Goal: Use online tool/utility: Use online tool/utility

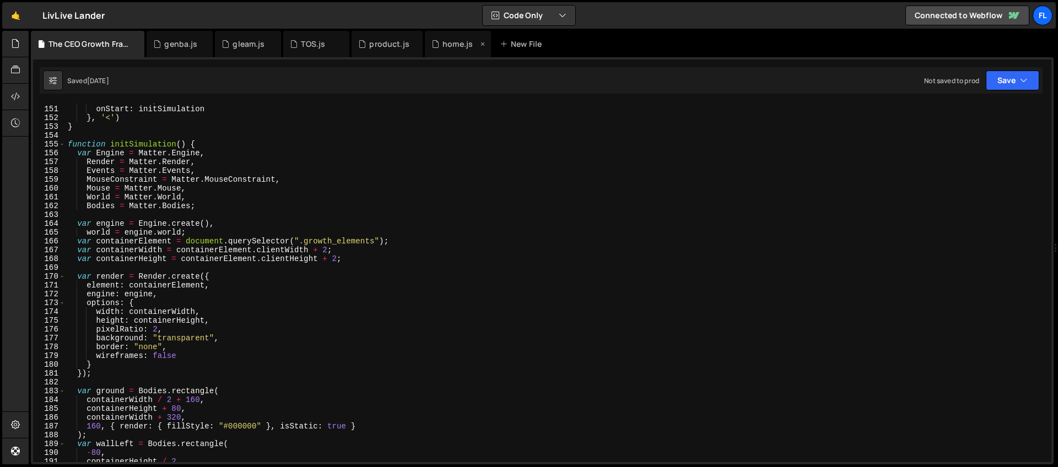
scroll to position [1321, 0]
click at [438, 50] on div "home.js" at bounding box center [458, 44] width 66 height 26
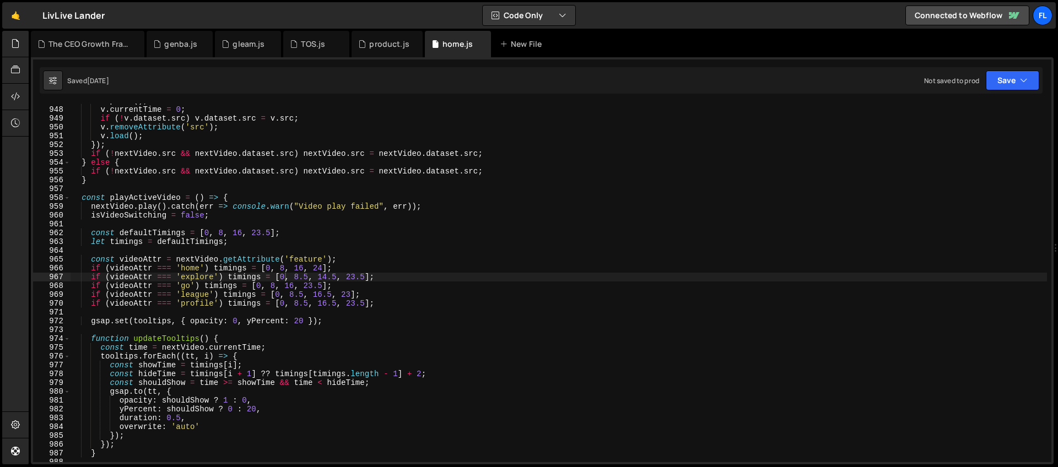
scroll to position [8347, 0]
click at [266, 190] on div "v . pause ( ) ; v . currentTime = 0 ; if ( ! v . dataset . src ) v . dataset . …" at bounding box center [558, 284] width 977 height 376
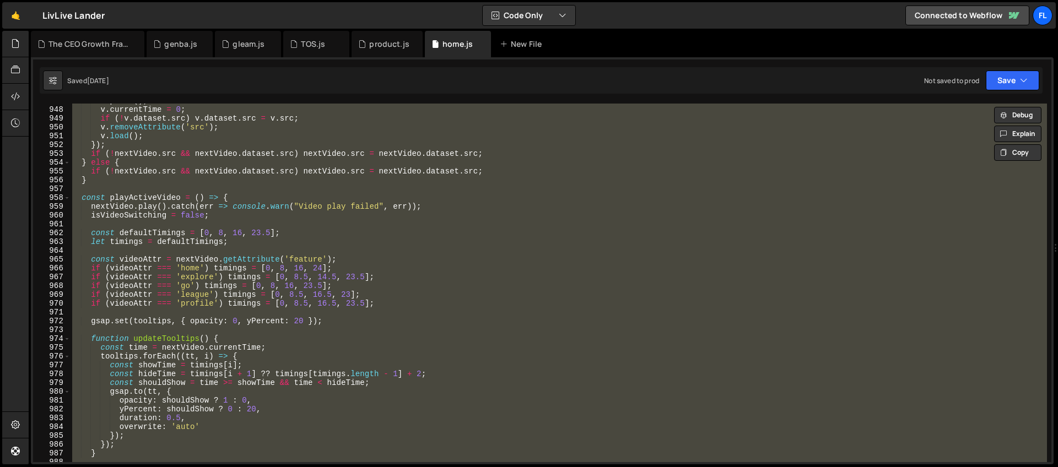
paste textarea "</script>"
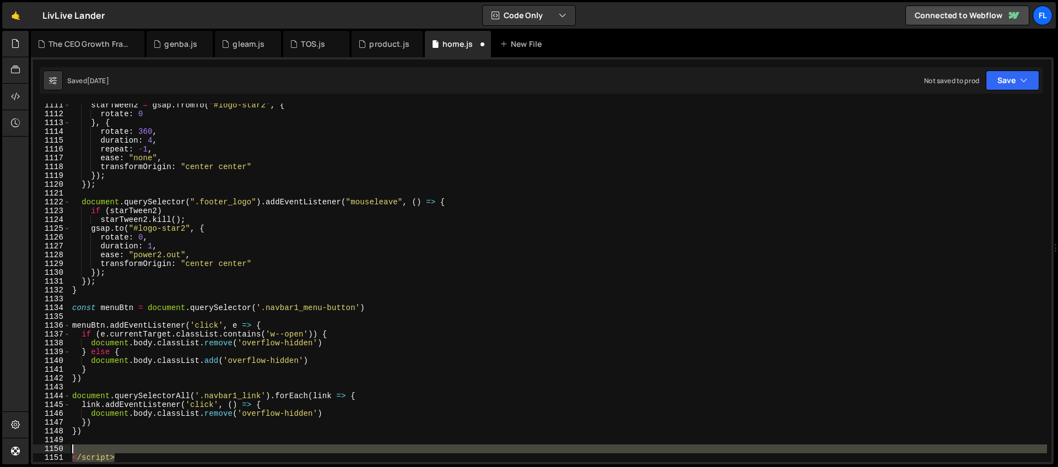
drag, startPoint x: 126, startPoint y: 458, endPoint x: 69, endPoint y: 448, distance: 57.2
click at [69, 448] on div "</script> 1111 1112 1113 1114 1115 1116 1117 1118 1119 1120 1121 1122 1123 1124…" at bounding box center [542, 283] width 1018 height 359
type textarea "</script>"
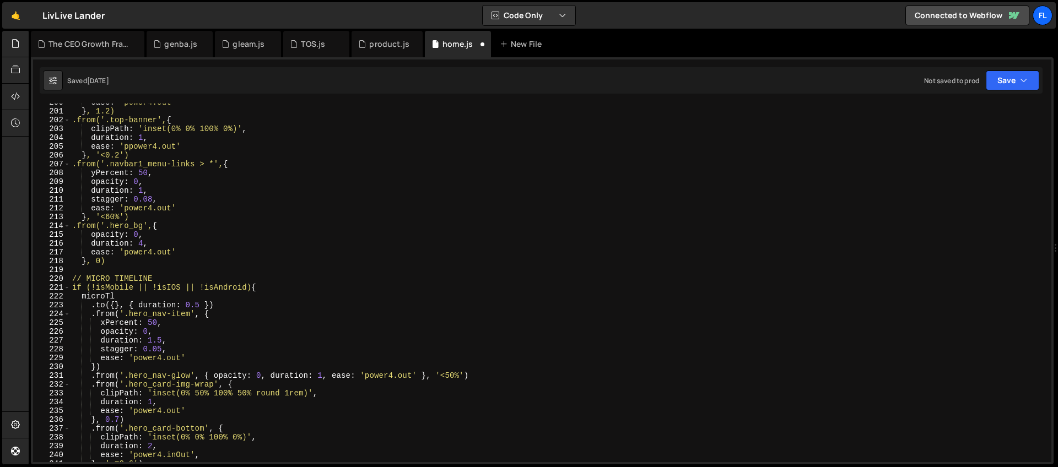
scroll to position [0, 0]
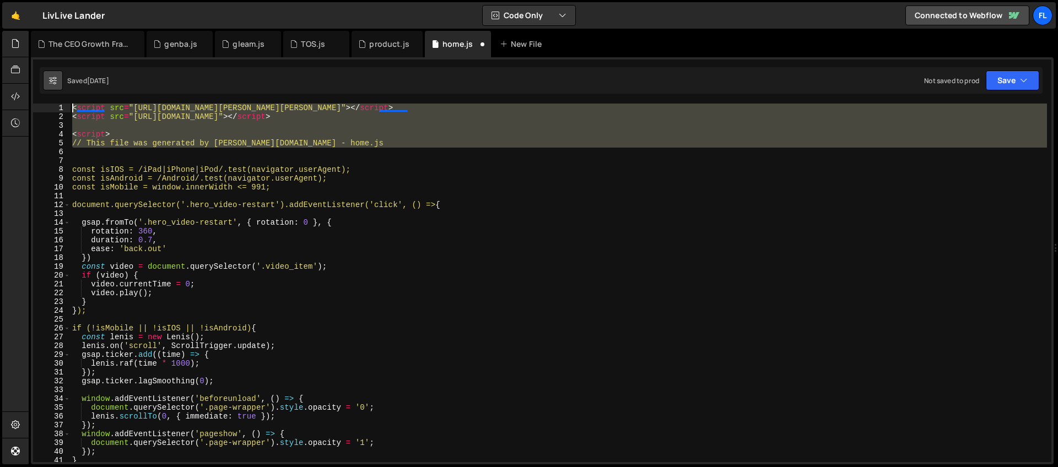
drag, startPoint x: 82, startPoint y: 154, endPoint x: 45, endPoint y: 90, distance: 74.1
click at [45, 90] on div "Debug Explain Copy The CEO Growth Framework.js genba.js gleam.js TOS.js product…" at bounding box center [542, 248] width 1023 height 434
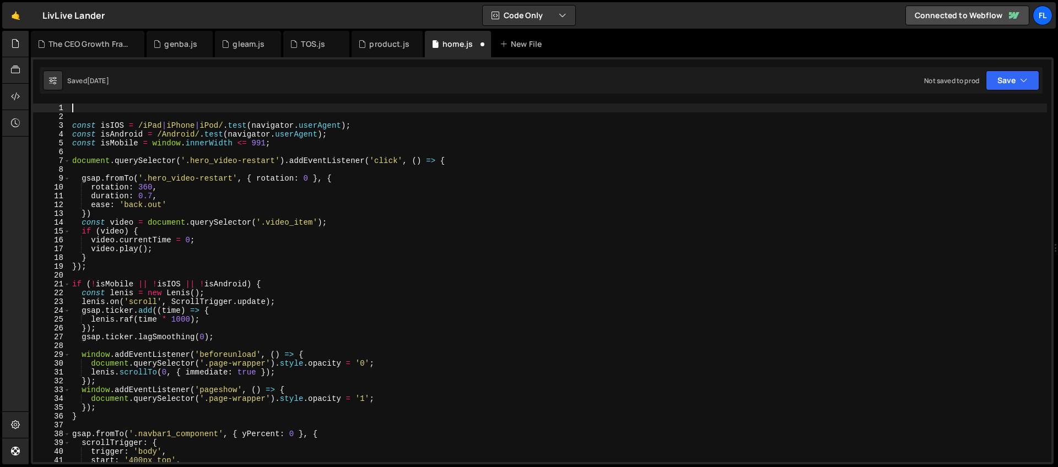
click at [185, 163] on div "const isIOS = /iPad | iPhone | iPod/ . test ( navigator . userAgent ) ; const i…" at bounding box center [558, 292] width 977 height 376
type textarea "document.querySelector('.hero_video-restart').addEventListener('click', () => {"
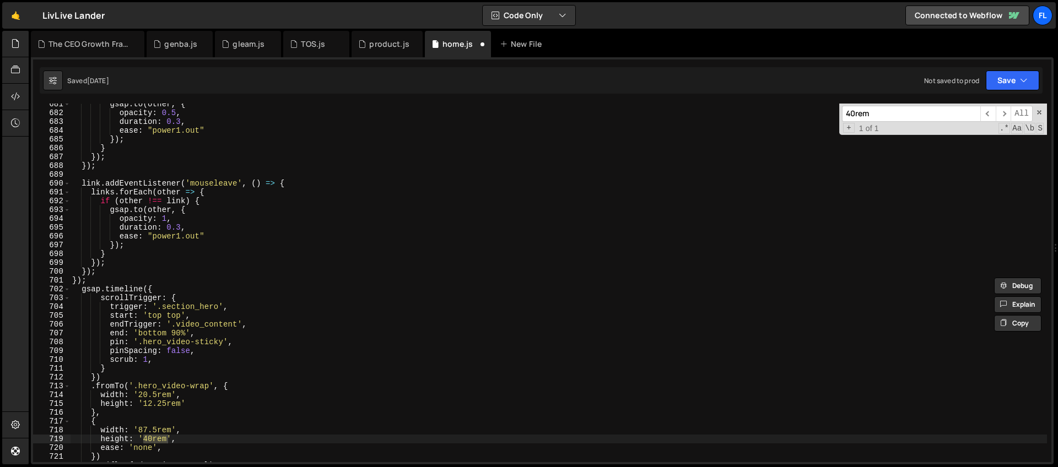
scroll to position [6033, 0]
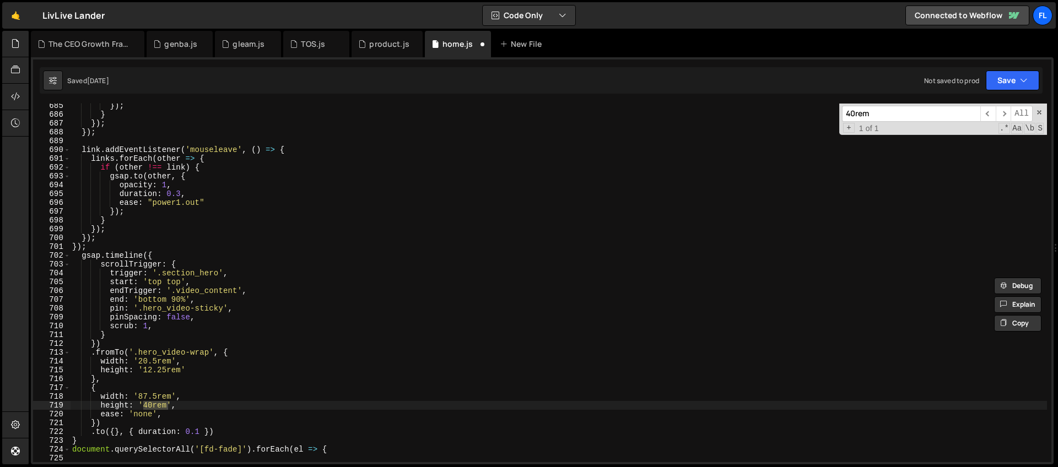
type input "40rem"
click at [164, 255] on div "}) ; } }) ; }) ; link . addEventListener ( 'mouseleave' , ( ) => { links . forE…" at bounding box center [558, 289] width 977 height 376
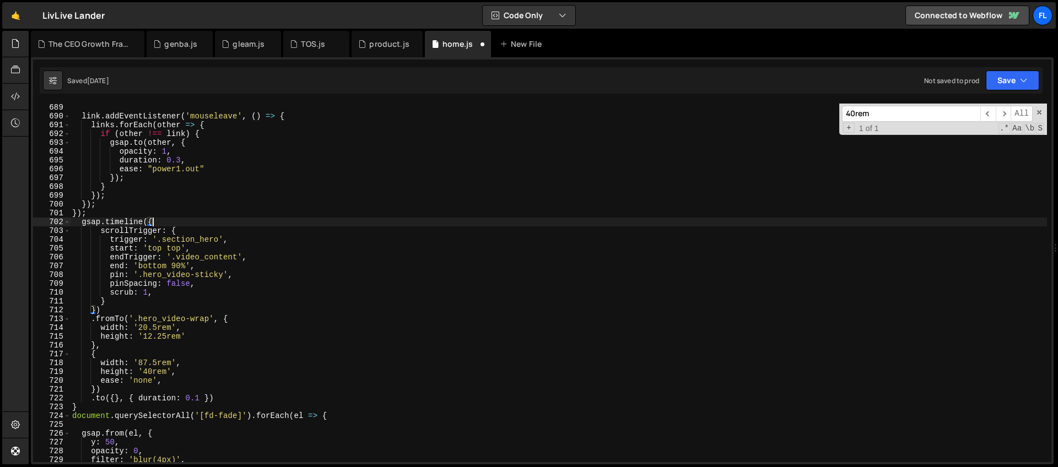
scroll to position [6066, 0]
click at [88, 406] on div "link . addEventListener ( 'mouseleave' , ( ) => { links . forEach ( other => { …" at bounding box center [558, 291] width 977 height 376
type textarea "}"
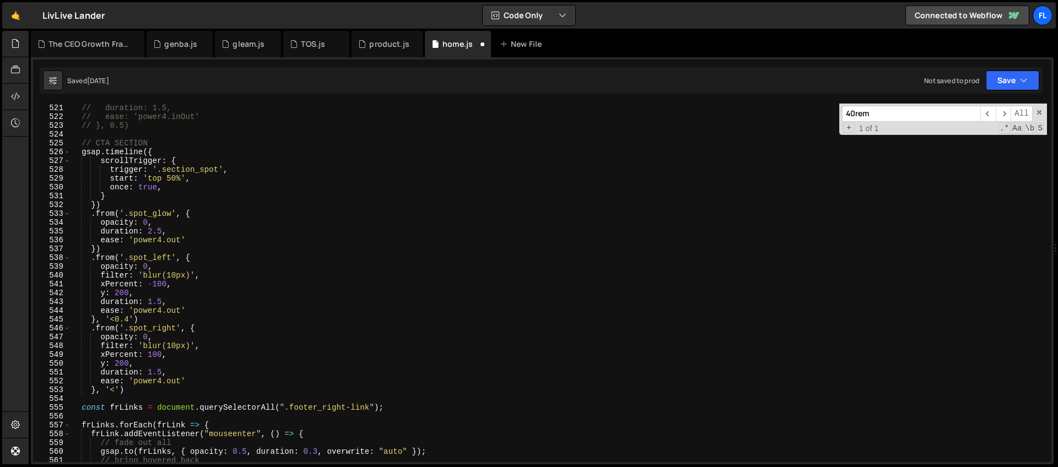
scroll to position [4157, 0]
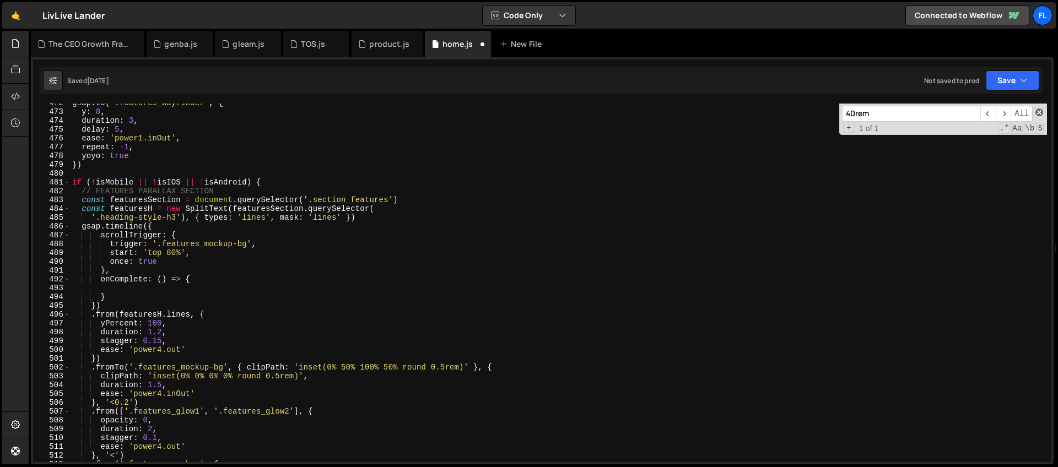
click at [1036, 114] on span at bounding box center [1039, 113] width 8 height 8
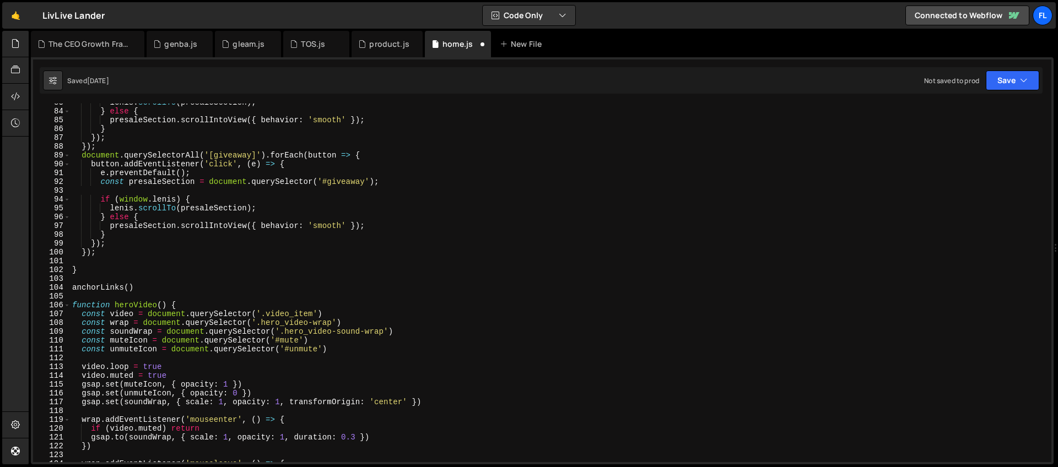
scroll to position [835, 0]
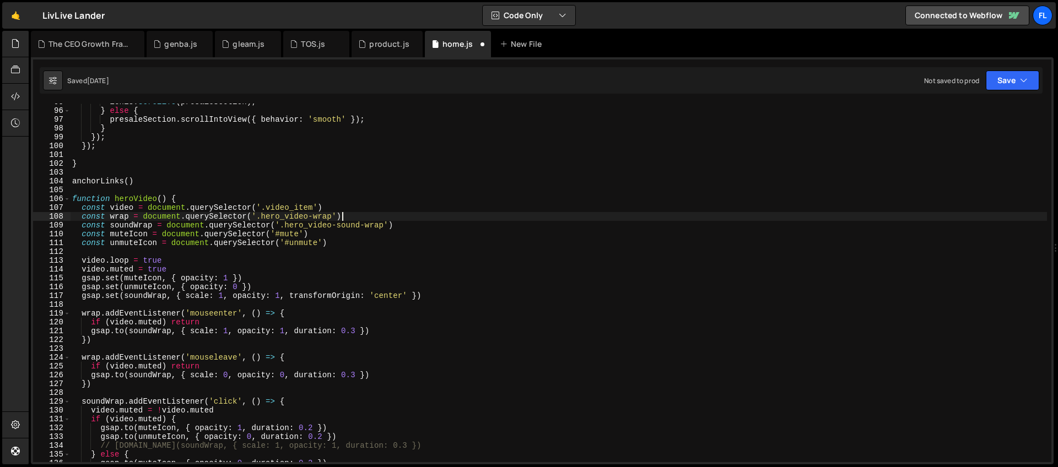
click at [540, 217] on div "[PERSON_NAME] . scrollTo ( presaleSection ) ; } else { presaleSection . scrollI…" at bounding box center [558, 286] width 977 height 376
type textarea "const wrap = document.querySelector('.hero_video-wrap')"
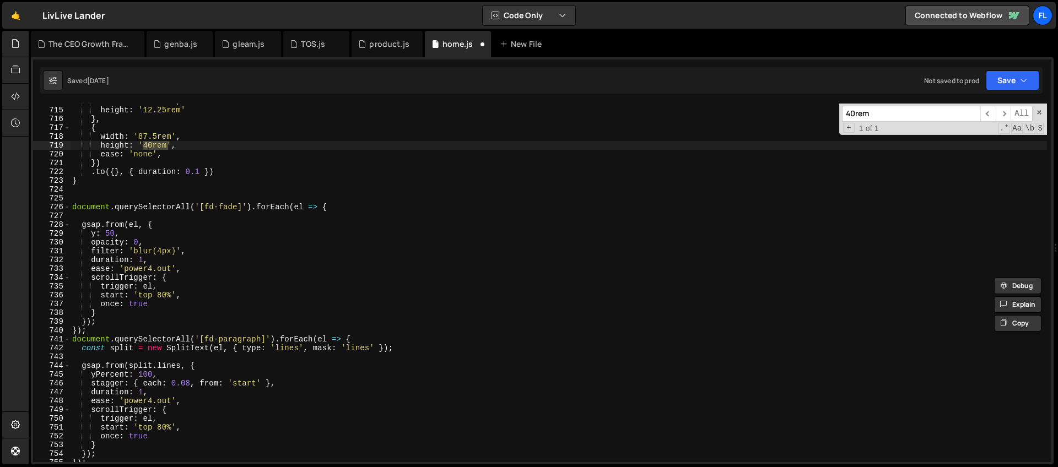
scroll to position [6345, 0]
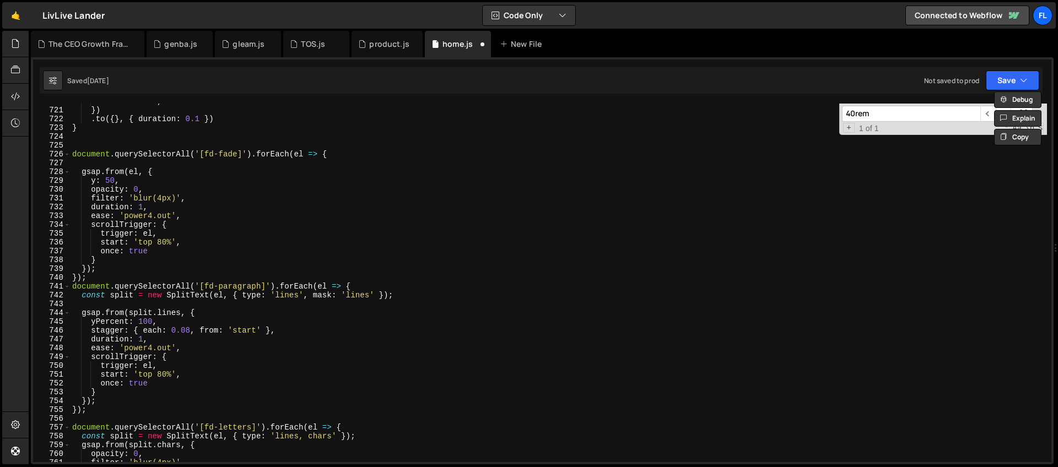
drag, startPoint x: 881, startPoint y: 113, endPoint x: 800, endPoint y: 108, distance: 80.6
click at [800, 108] on div "ease : 'none' , }) . to ({ } , { duration : 0.1 }) } document . querySelectorAl…" at bounding box center [558, 283] width 977 height 359
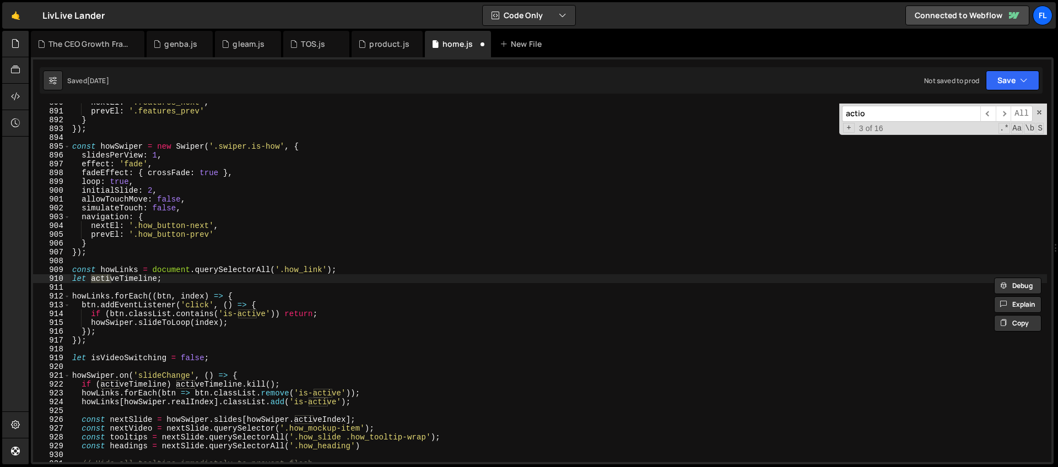
scroll to position [182, 0]
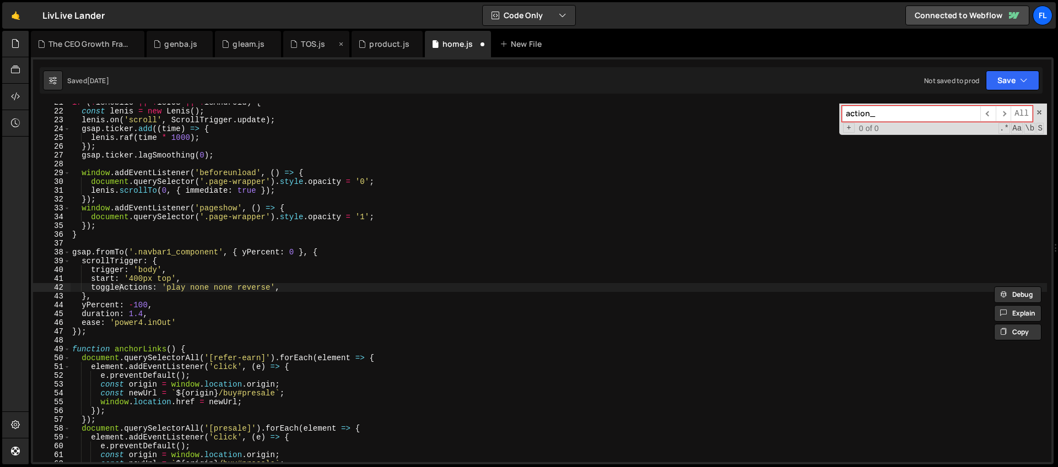
type input "action"
click at [874, 117] on input at bounding box center [911, 114] width 138 height 16
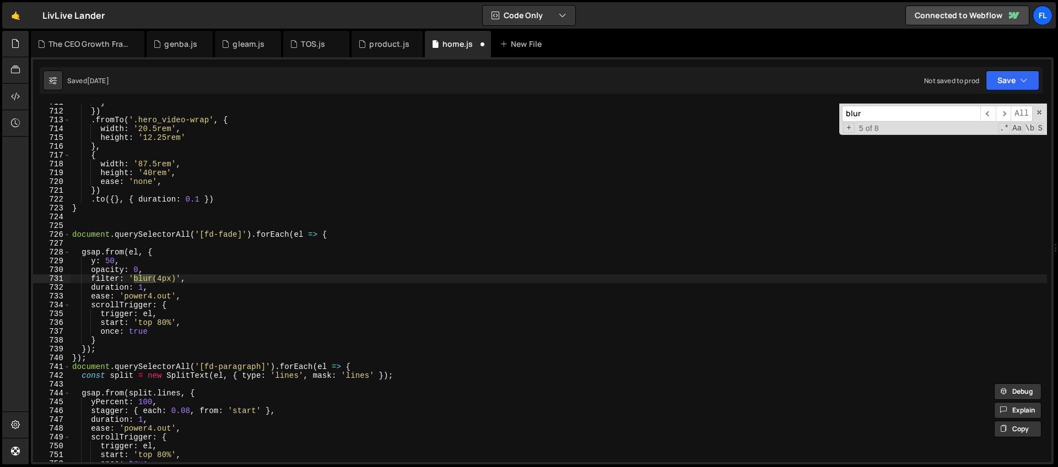
scroll to position [6266, 0]
type input "blur"
click at [388, 39] on div "product.js" at bounding box center [389, 44] width 40 height 11
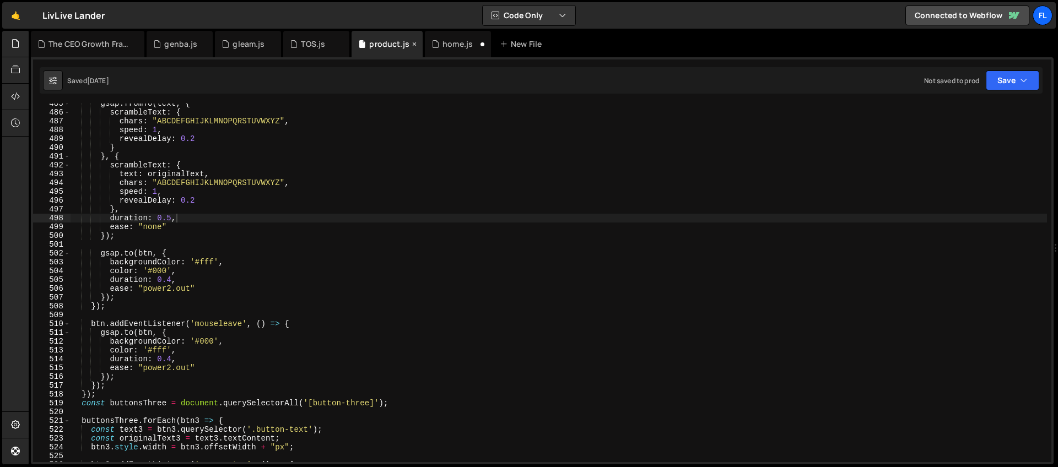
scroll to position [4271, 0]
type textarea "backgroundColor: '#fff',"
click at [681, 258] on div "gsap . fromTo ( text , { scrambleText : { chars : "ABCDEFGHIJKLMNOPQRSTUVWXYZ" …" at bounding box center [558, 287] width 977 height 376
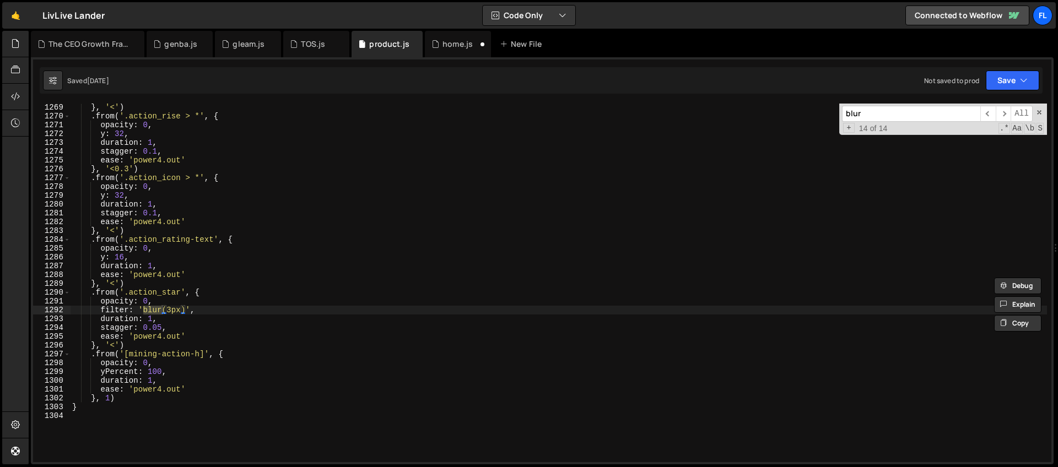
scroll to position [11180, 0]
type input "blur"
click at [169, 179] on div "} , '<' ) . from ( '.action_rise > *' , { opacity : 0 , y : 32 , duration : 1 ,…" at bounding box center [558, 291] width 977 height 376
click at [151, 196] on div "} , '<' ) . from ( '.action_rise > *' , { opacity : 0 , y : 32 , duration : 1 ,…" at bounding box center [558, 291] width 977 height 376
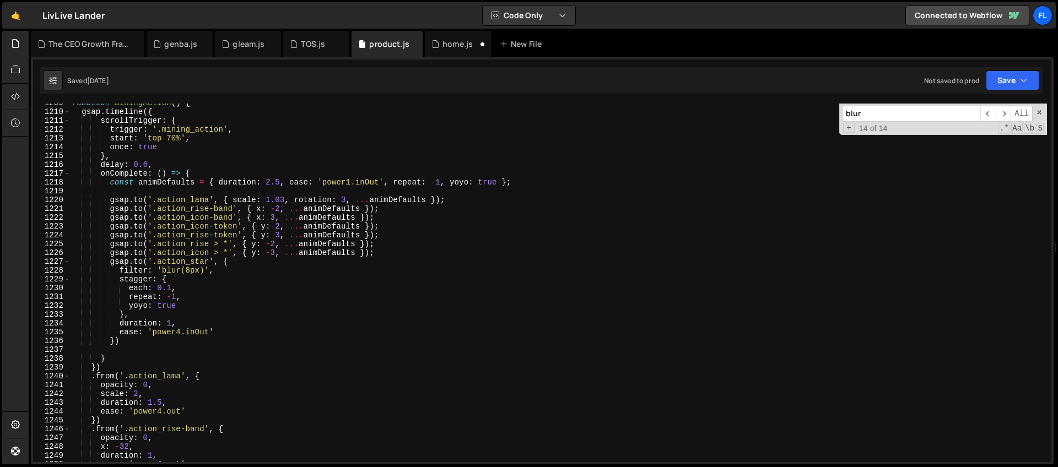
scroll to position [10655, 0]
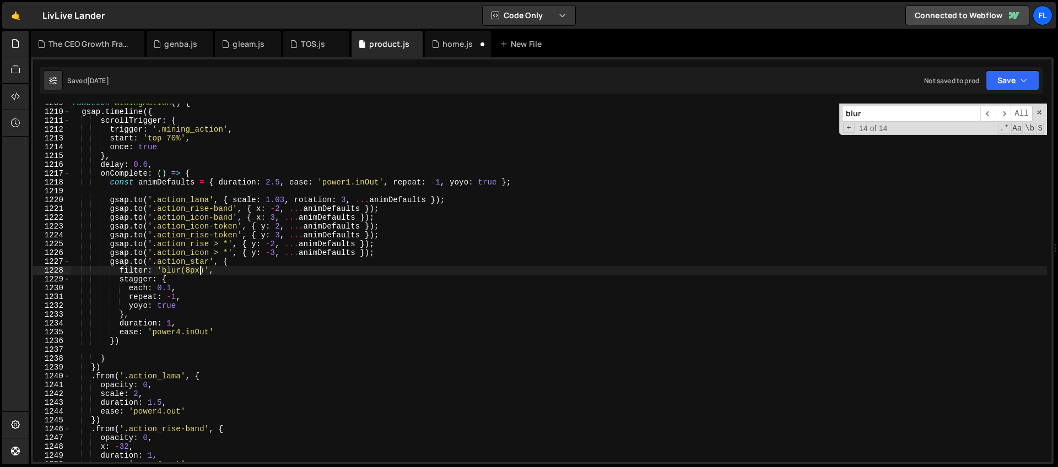
click at [202, 271] on div "function miningAction ( ) { gsap . timeline ({ scrollTrigger : { trigger : '.mi…" at bounding box center [558, 287] width 977 height 376
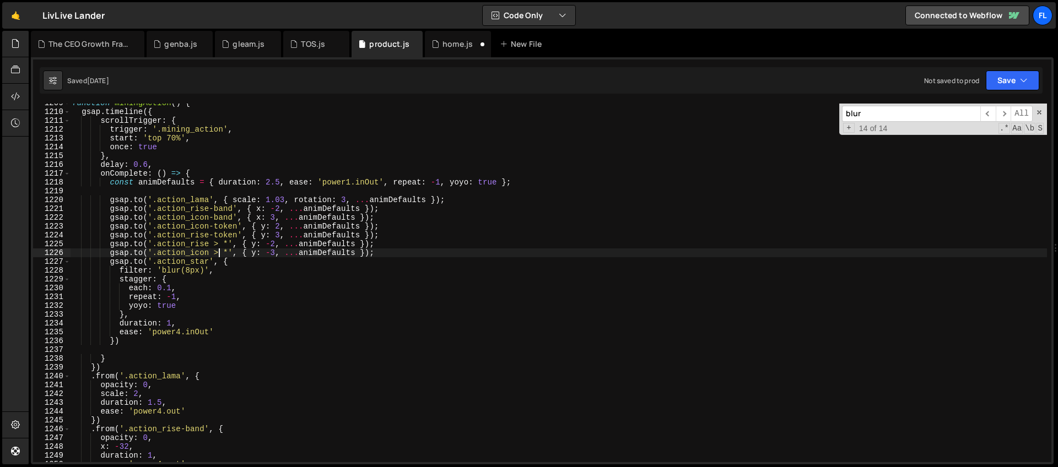
click at [219, 256] on div "function miningAction ( ) { gsap . timeline ({ scrollTrigger : { trigger : '.mi…" at bounding box center [558, 287] width 977 height 376
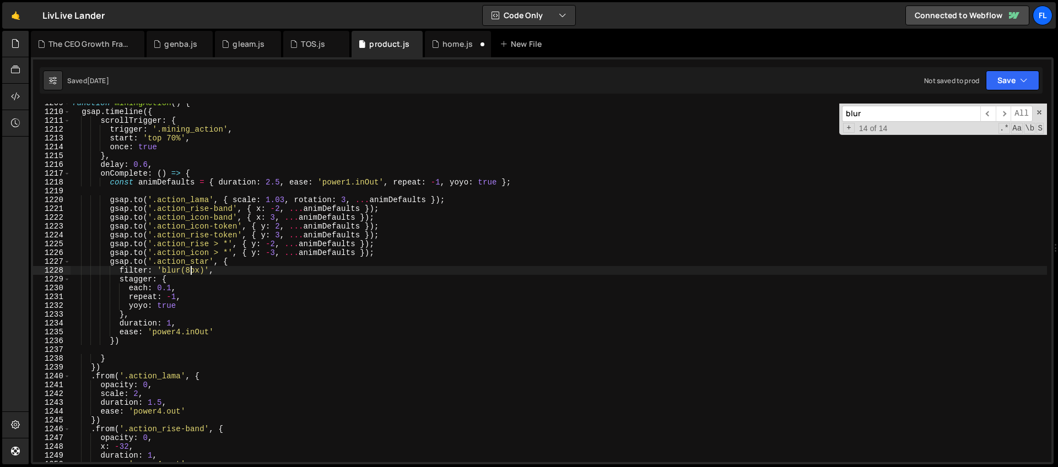
click at [192, 271] on div "function miningAction ( ) { gsap . timeline ({ scrollTrigger : { trigger : '.mi…" at bounding box center [558, 287] width 977 height 376
type textarea "filter: 'blur(8px)',"
drag, startPoint x: 877, startPoint y: 114, endPoint x: 785, endPoint y: 114, distance: 92.6
click at [785, 114] on div "function miningAction ( ) { gsap . timeline ({ scrollTrigger : { trigger : '.mi…" at bounding box center [558, 283] width 977 height 359
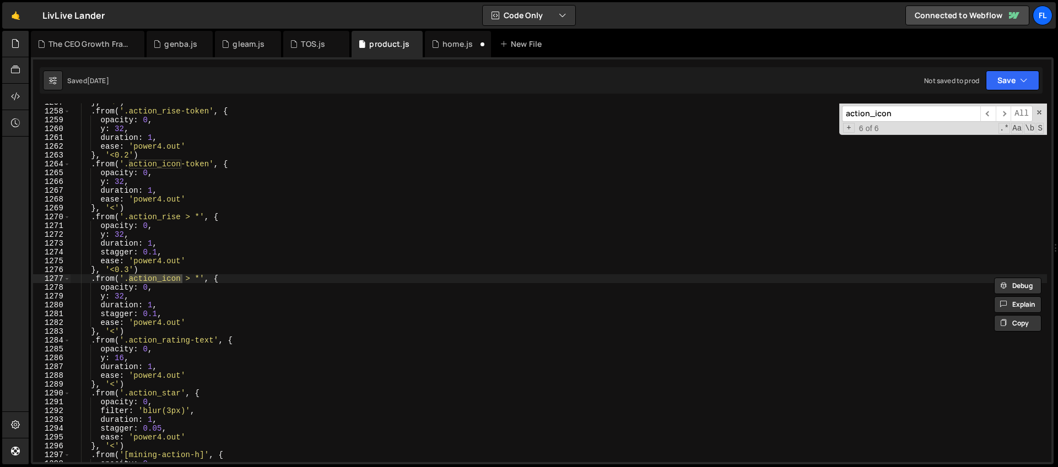
scroll to position [11079, 0]
type input "action_icon"
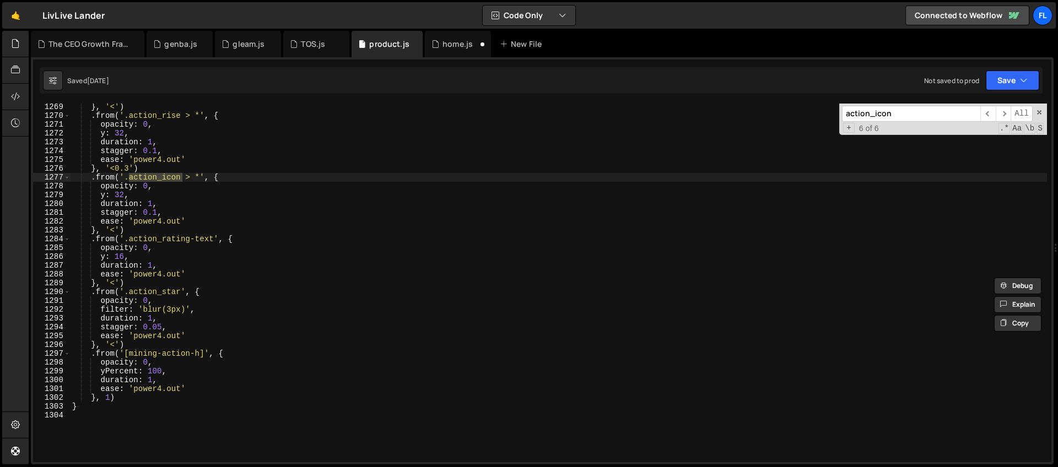
scroll to position [11220, 0]
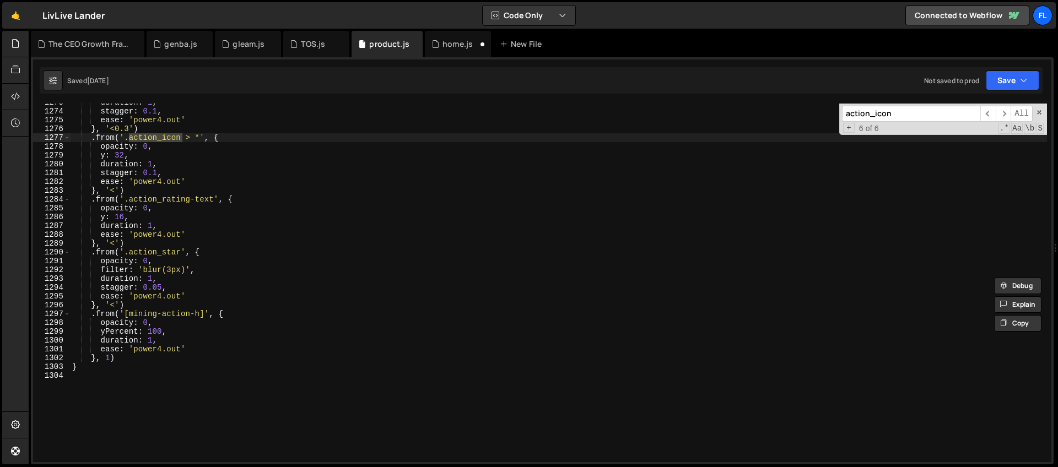
click at [171, 268] on div "duration : 1 , stagger : 0.1 , ease : 'power4.out' } , '<0.3' ) . from ( '.acti…" at bounding box center [558, 286] width 977 height 376
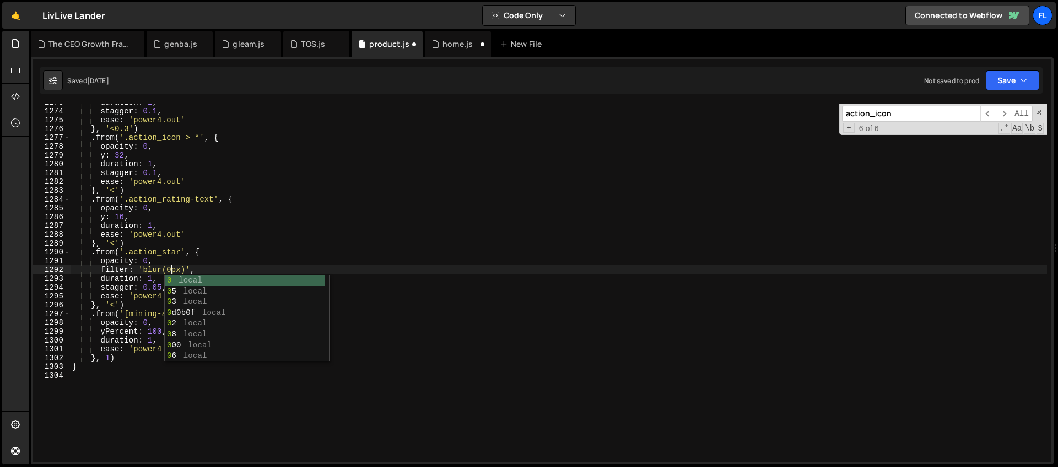
click at [275, 239] on div "duration : 1 , stagger : 0.1 , ease : 'power4.out' } , '<0.3' ) . from ( '.acti…" at bounding box center [558, 286] width 977 height 376
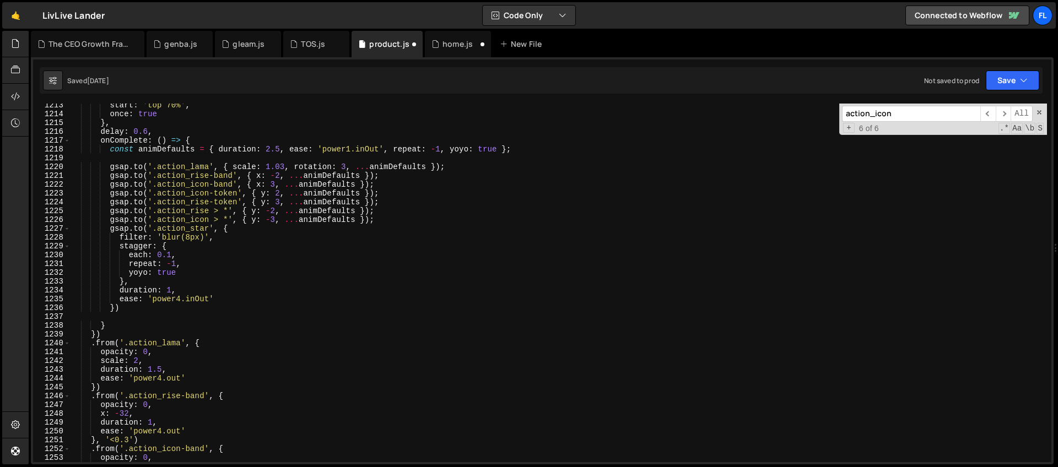
scroll to position [10630, 0]
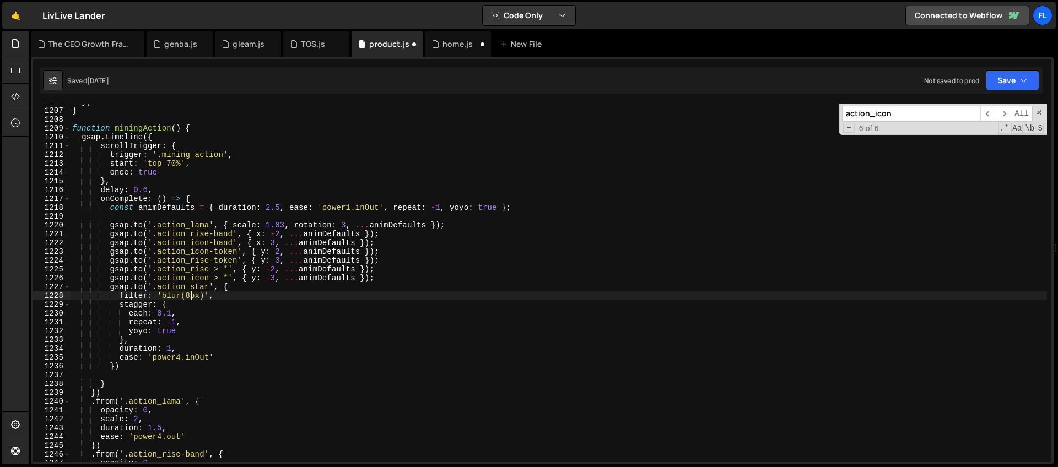
click at [191, 296] on div "}) } function miningAction ( ) { gsap . timeline ({ scrollTrigger : { trigger :…" at bounding box center [558, 286] width 977 height 376
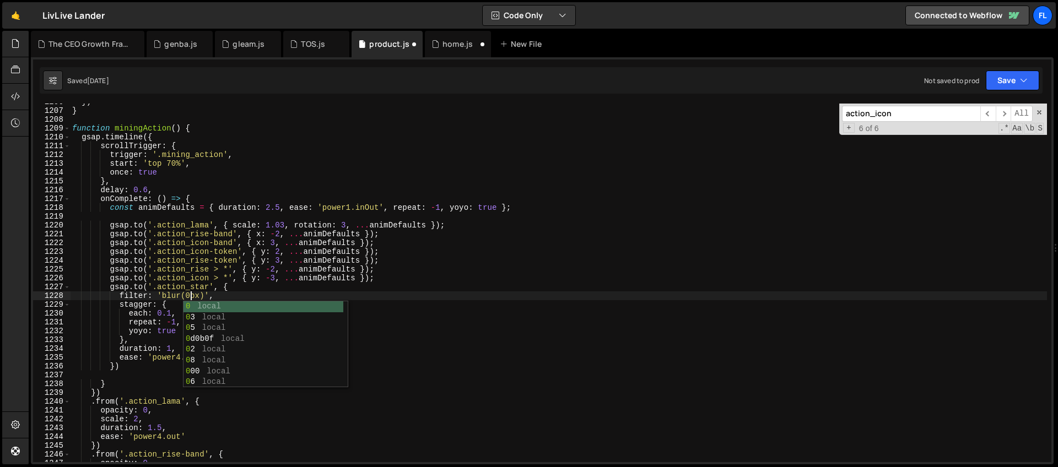
scroll to position [0, 8]
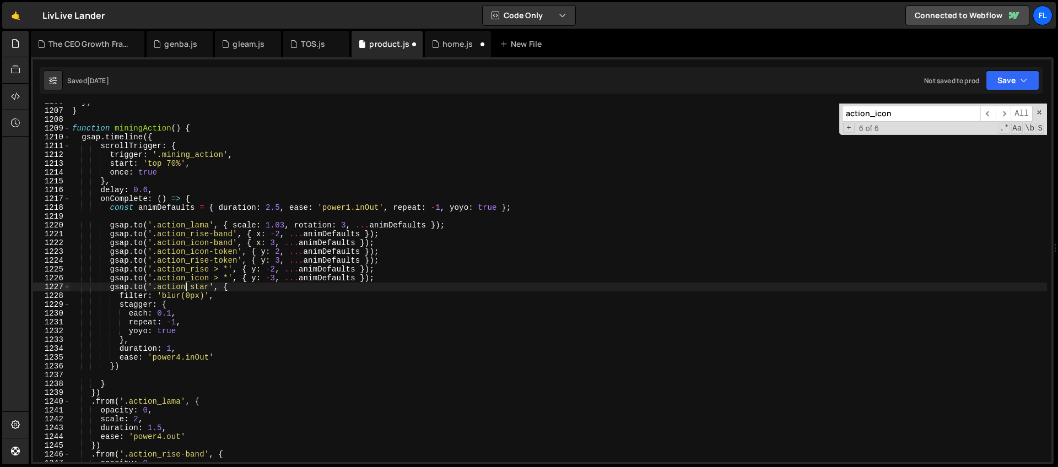
click at [186, 286] on div "}) } function miningAction ( ) { gsap . timeline ({ scrollTrigger : { trigger :…" at bounding box center [558, 286] width 977 height 376
click at [262, 324] on div "}) } function miningAction ( ) { gsap . timeline ({ scrollTrigger : { trigger :…" at bounding box center [558, 286] width 977 height 376
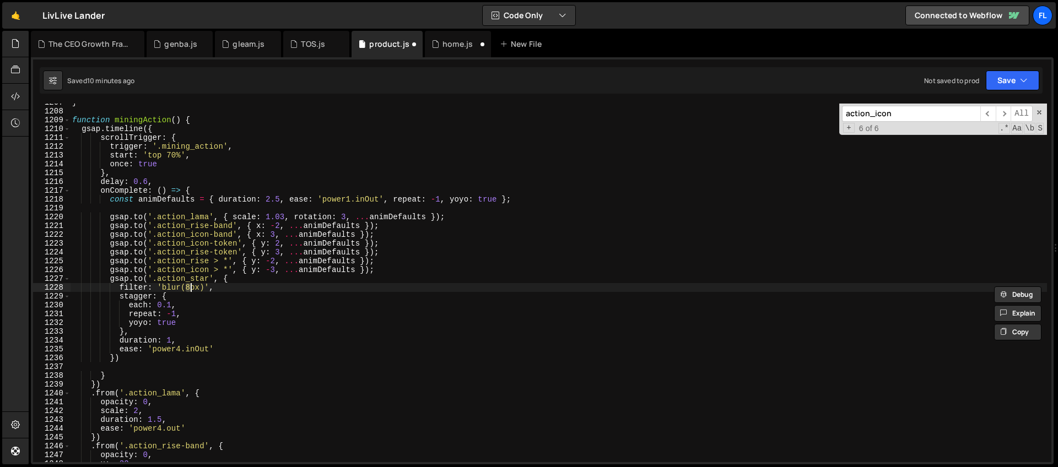
scroll to position [11212, 0]
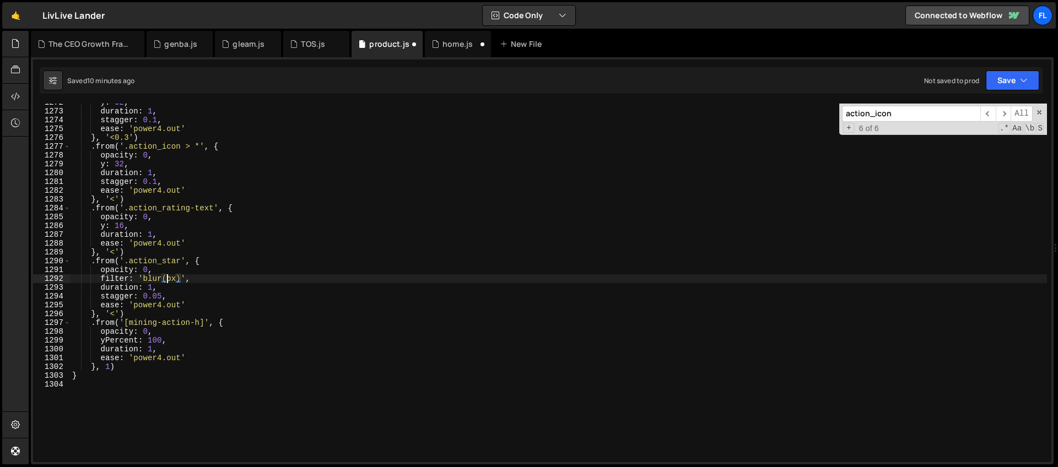
type textarea "filter: 'blur(3px)',"
drag, startPoint x: 83, startPoint y: 0, endPoint x: 81, endPoint y: 15, distance: 15.5
click at [81, 15] on div "🤙 LivLive Lander ⚠️ Code is being edited in another browser" at bounding box center [53, 15] width 102 height 26
click at [156, 28] on div "🤙 LivLive Lander ⚠️ Code is being edited in another browser Code Only Code Only…" at bounding box center [529, 15] width 1054 height 26
drag, startPoint x: 898, startPoint y: 114, endPoint x: 778, endPoint y: 113, distance: 120.1
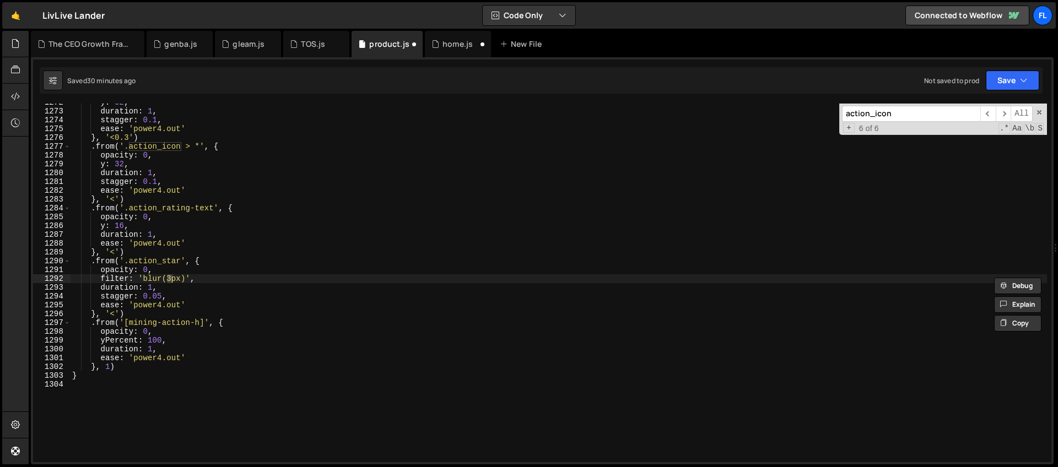
click at [778, 113] on div "y : 32 , duration : 1 , stagger : 0.1 , ease : 'power4.out' } , '<0.3' ) . from…" at bounding box center [558, 283] width 977 height 359
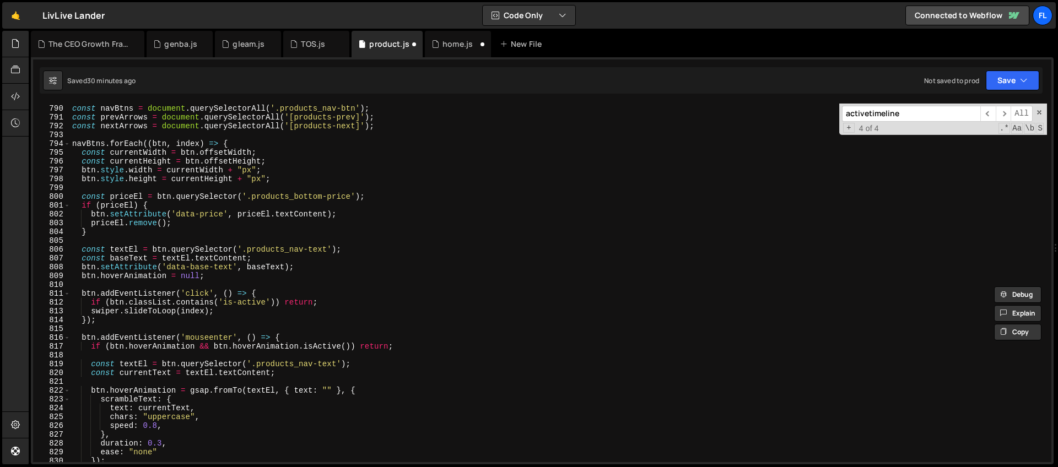
scroll to position [6904, 0]
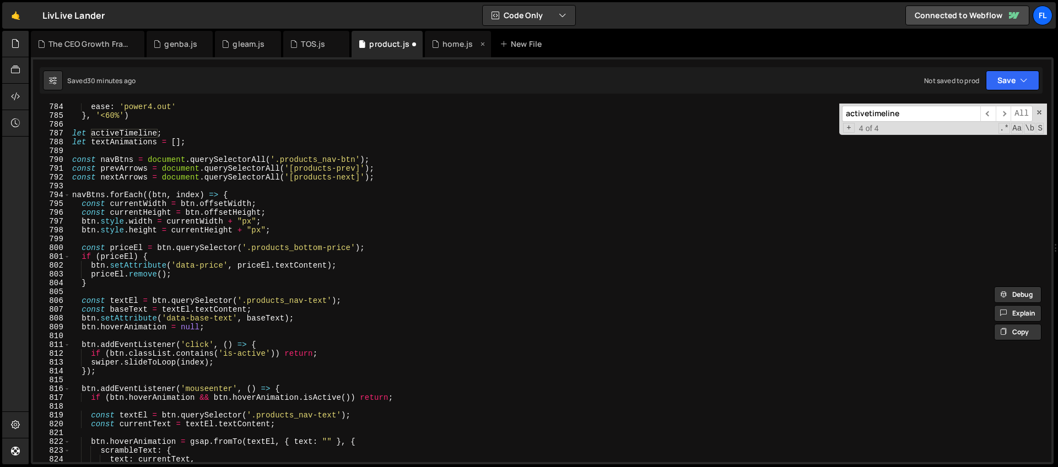
type input "activetimeline"
click at [456, 51] on div "home.js" at bounding box center [458, 44] width 66 height 26
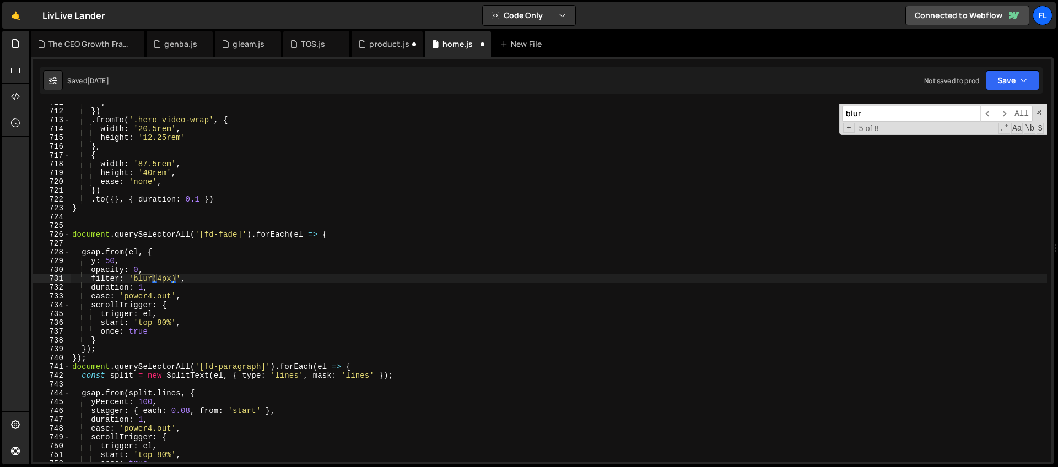
drag, startPoint x: 894, startPoint y: 116, endPoint x: 796, endPoint y: 115, distance: 98.1
click at [796, 115] on div "} }) . fromTo ( '.hero_video-wrap' , { width : '20.5rem' , height : '12.25rem' …" at bounding box center [558, 283] width 977 height 359
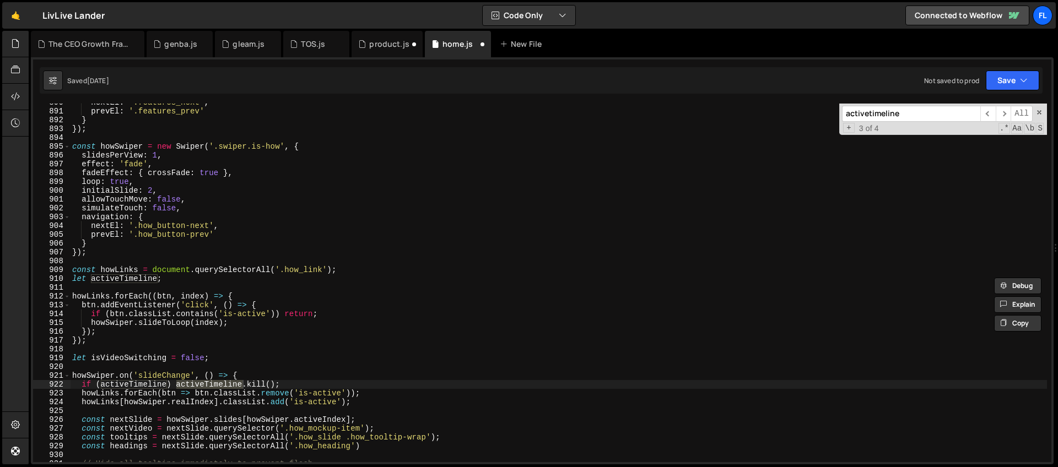
scroll to position [8849, 0]
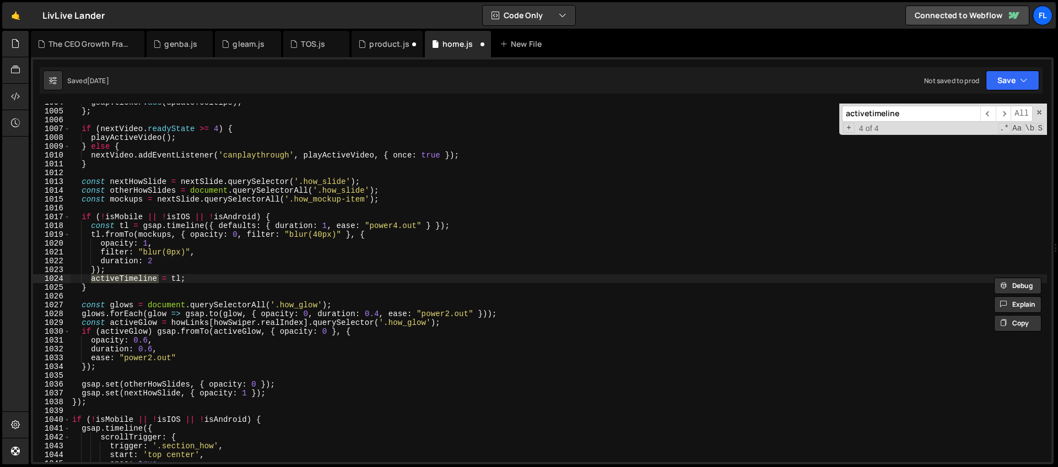
type input "activetimeline"
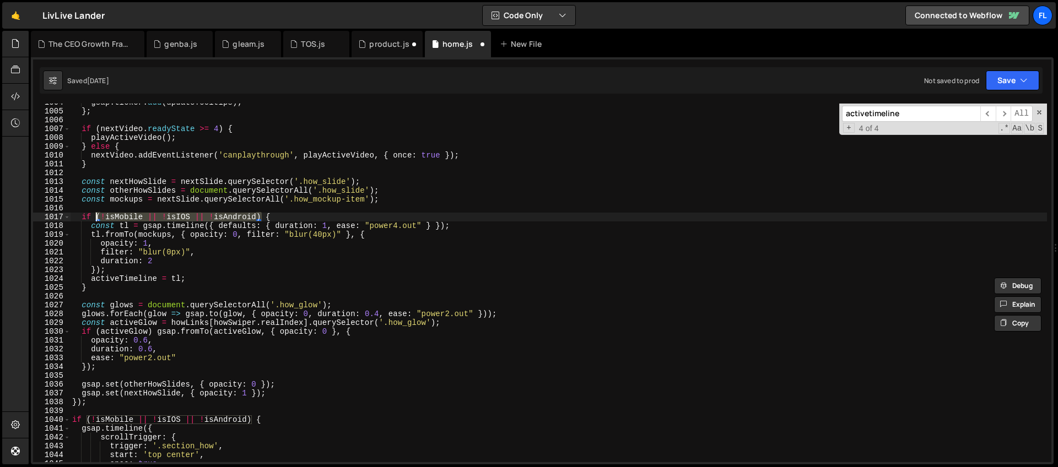
drag, startPoint x: 261, startPoint y: 217, endPoint x: 98, endPoint y: 217, distance: 163.1
click at [98, 217] on div "gsap . ticker . add ( updateTooltips ) ; } ; if ( nextVideo . readyState >= 4 )…" at bounding box center [558, 286] width 977 height 376
paste textarea "&& !isIOS &&"
type textarea "if (!isMobile && !isIOS && !isAndroid) {"
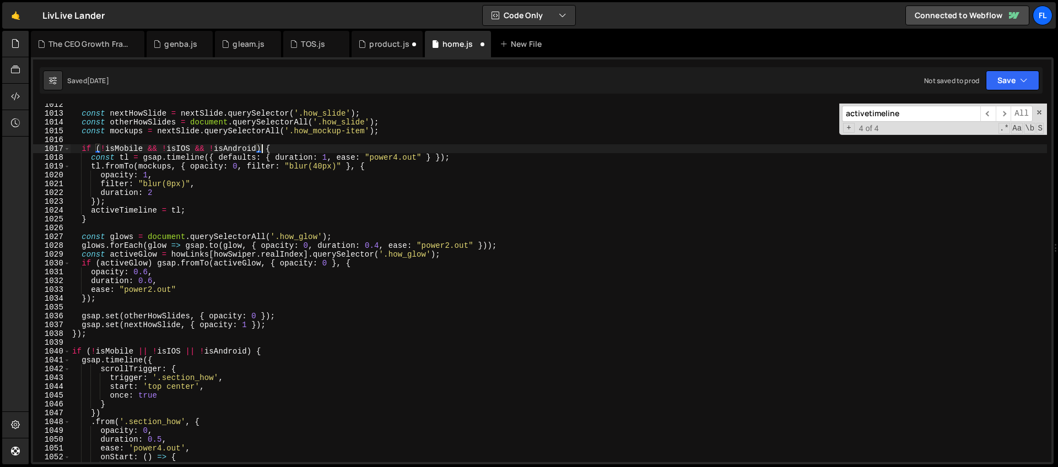
scroll to position [8957, 0]
